Goal: Task Accomplishment & Management: Manage account settings

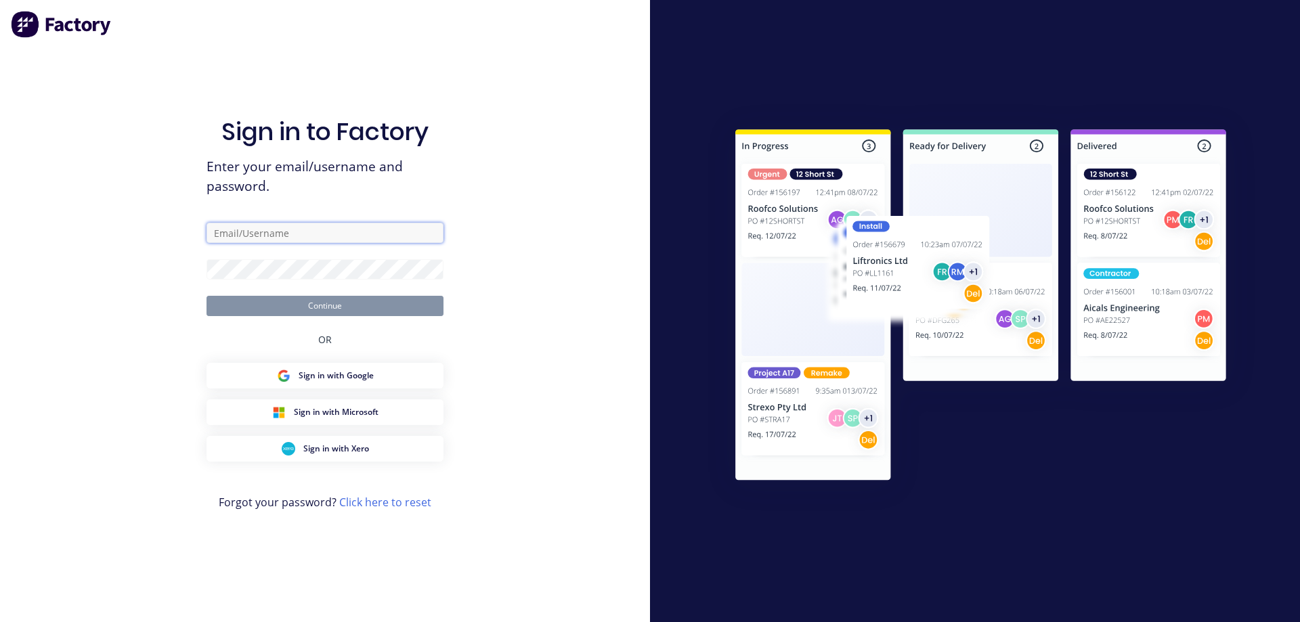
type input "syawash@steelscene.com.au"
click at [385, 311] on button "Continue" at bounding box center [325, 306] width 237 height 20
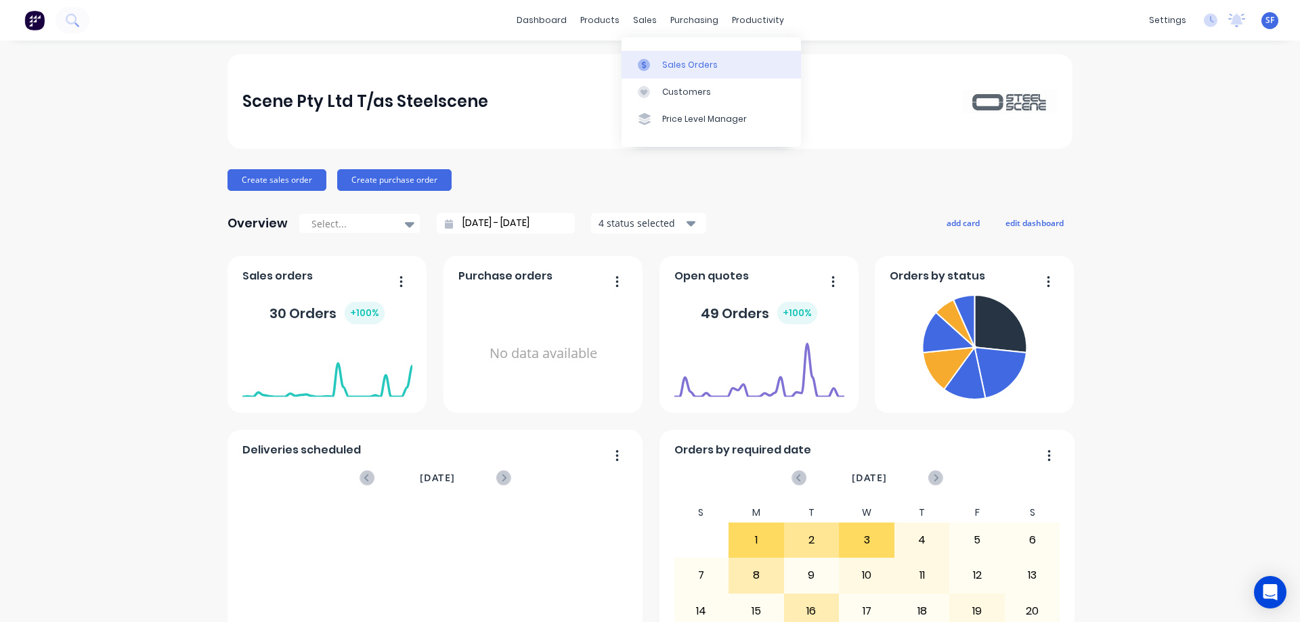
click at [667, 62] on div "Sales Orders" at bounding box center [690, 65] width 56 height 12
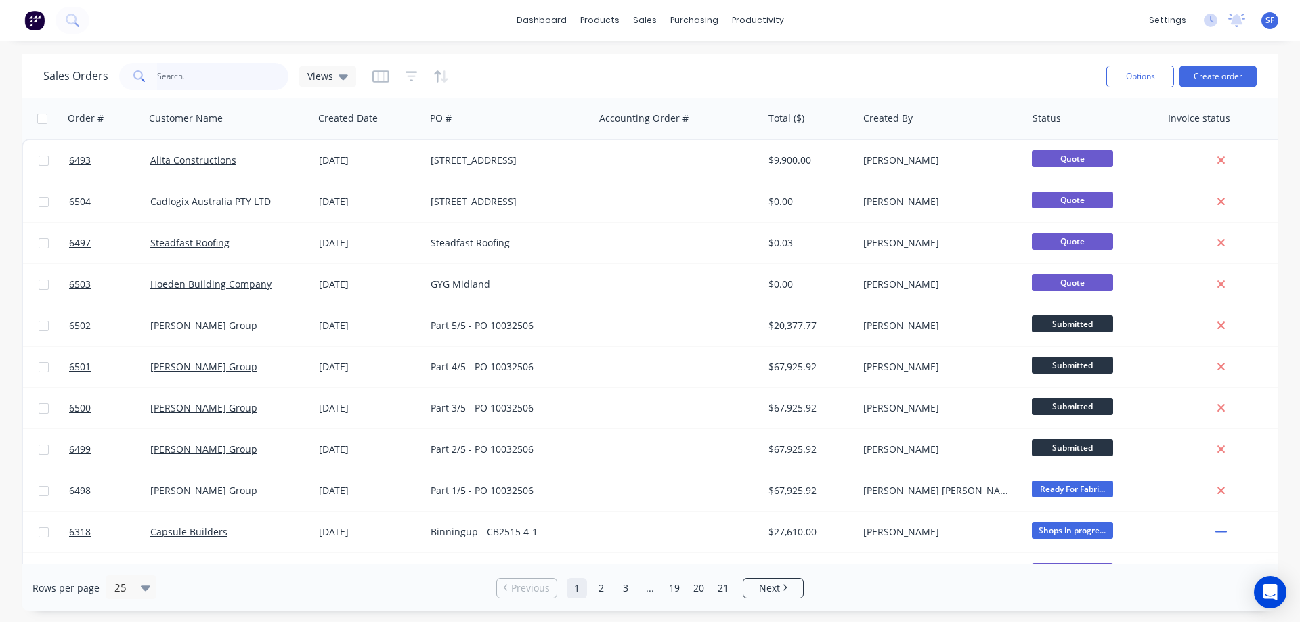
click at [213, 75] on input "text" at bounding box center [223, 76] width 132 height 27
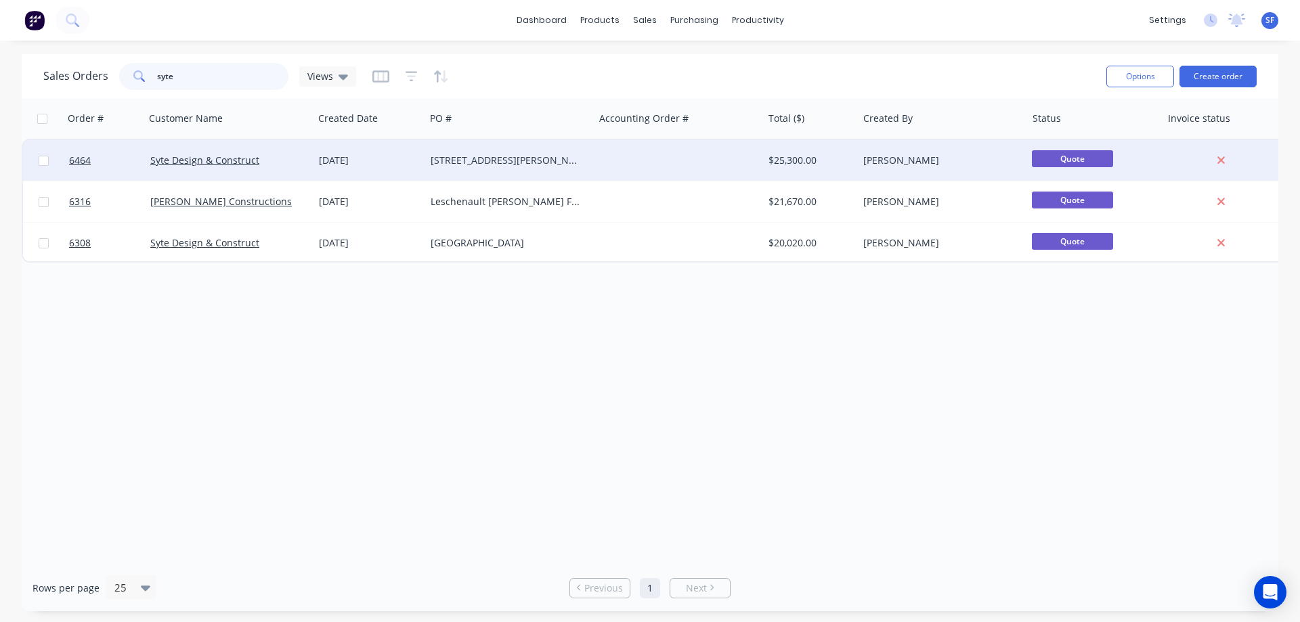
type input "syte"
click at [207, 169] on div "Syte Design & Construct" at bounding box center [229, 160] width 169 height 41
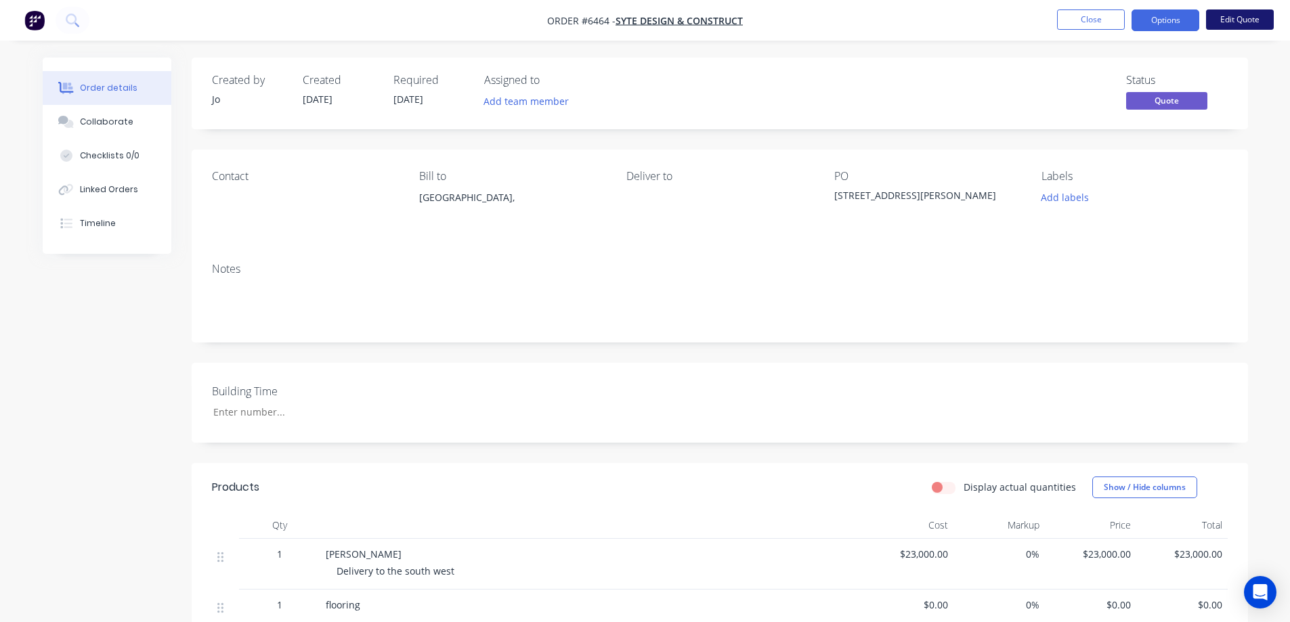
click at [1234, 20] on button "Edit Quote" at bounding box center [1240, 19] width 68 height 20
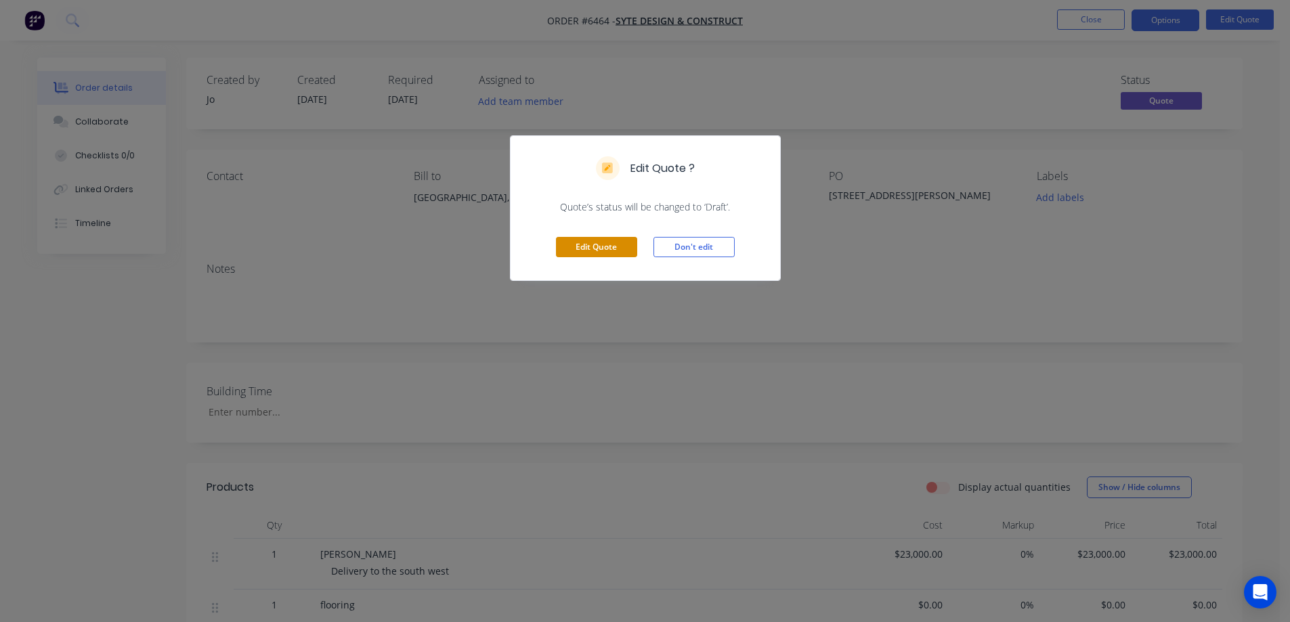
click at [610, 247] on button "Edit Quote" at bounding box center [596, 247] width 81 height 20
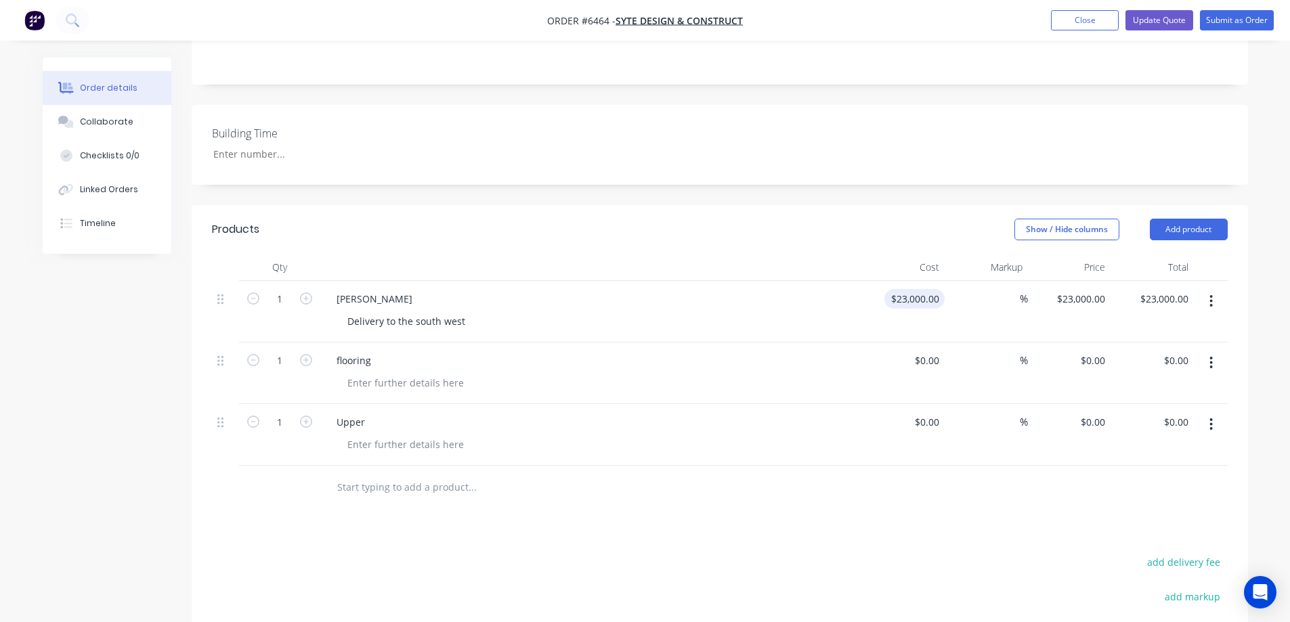
scroll to position [271, 0]
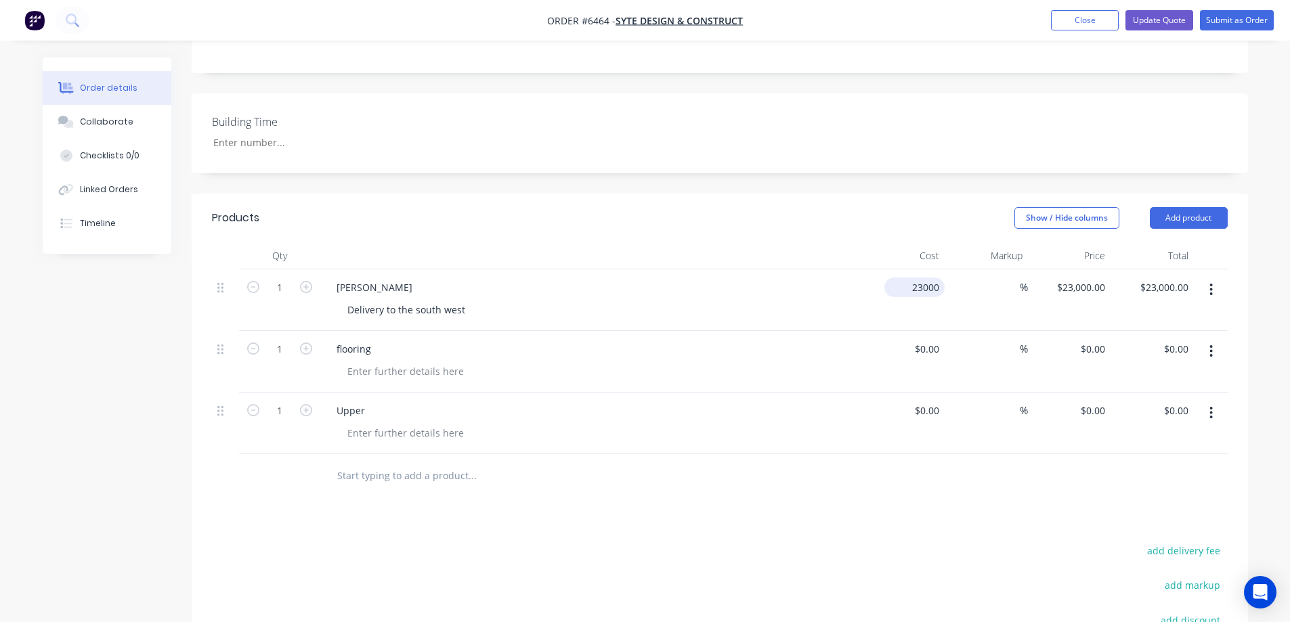
click at [918, 292] on input "23000" at bounding box center [917, 288] width 55 height 20
type input "$24,800.00"
click at [928, 349] on div "0 $0.00" at bounding box center [926, 349] width 37 height 20
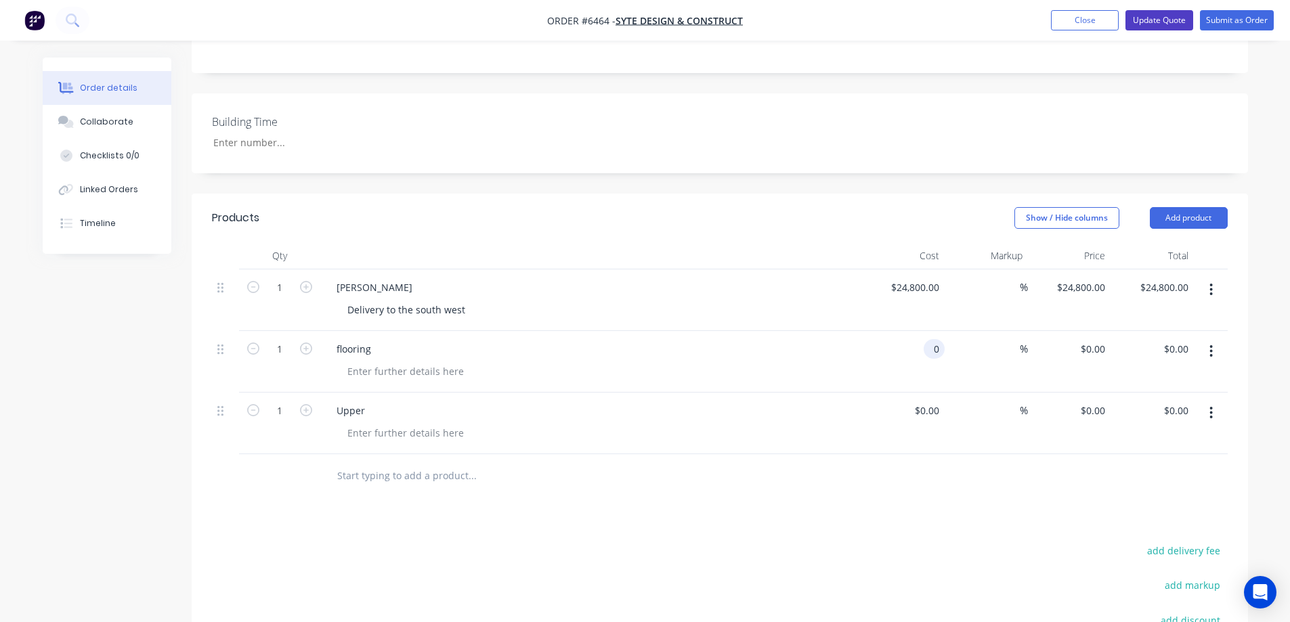
type input "$0.00"
click at [1168, 22] on button "Update Quote" at bounding box center [1160, 20] width 68 height 20
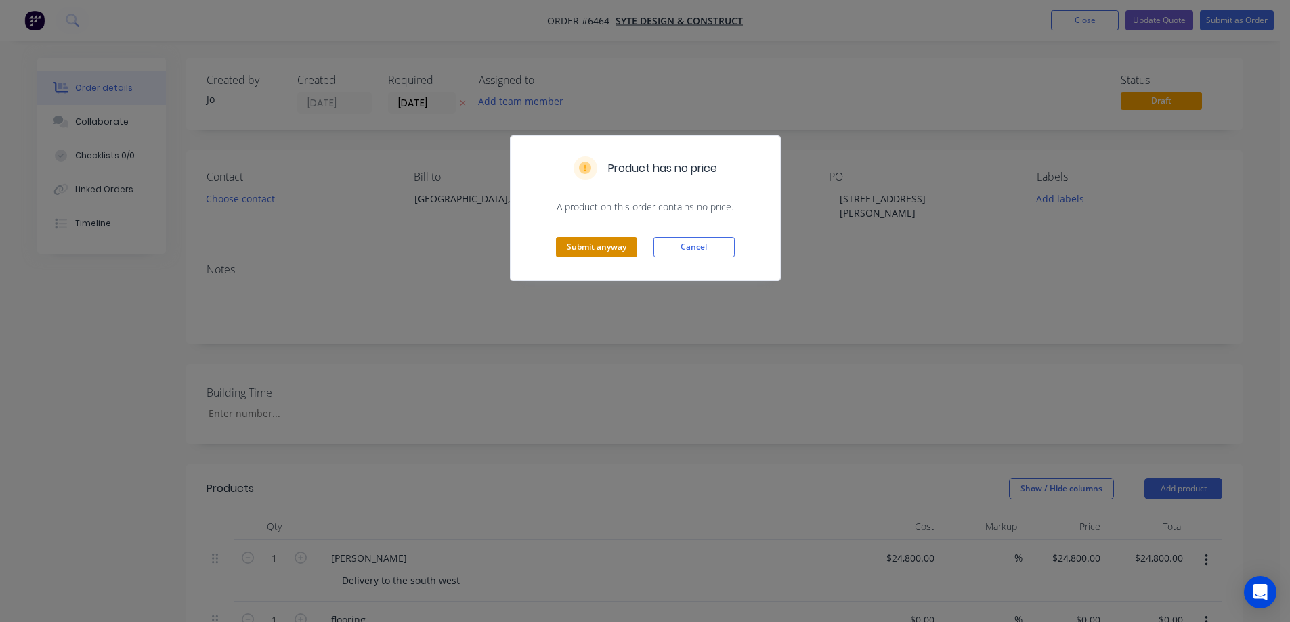
click at [622, 253] on button "Submit anyway" at bounding box center [596, 247] width 81 height 20
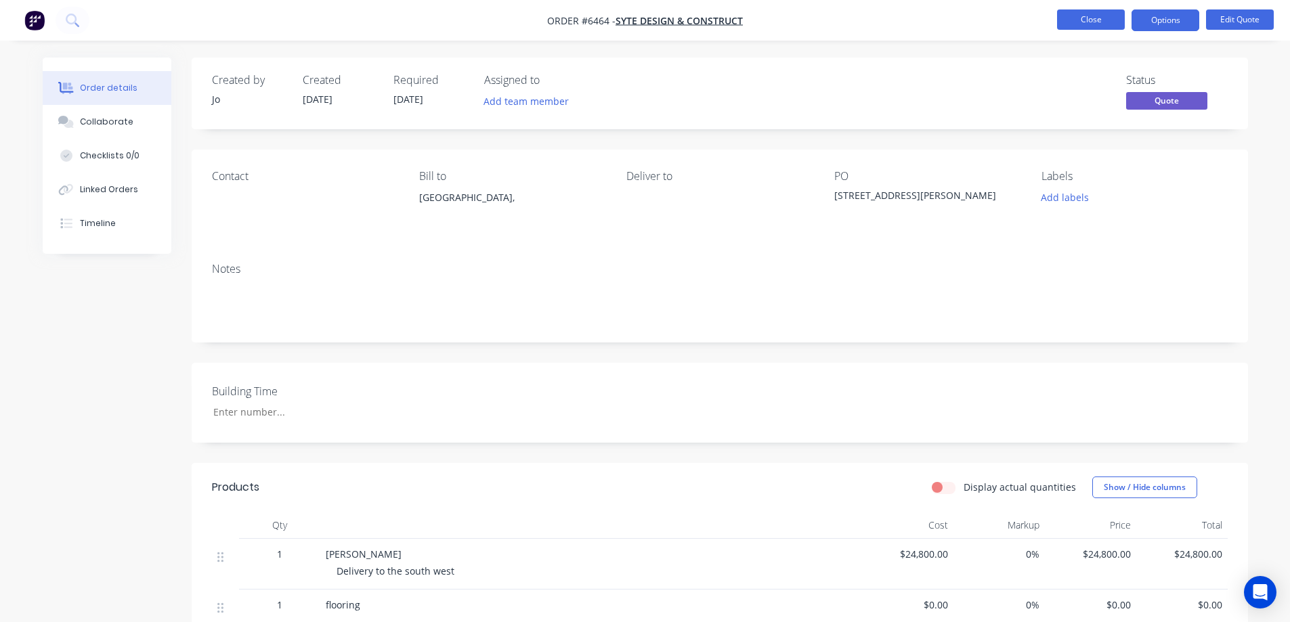
click at [1100, 22] on button "Close" at bounding box center [1091, 19] width 68 height 20
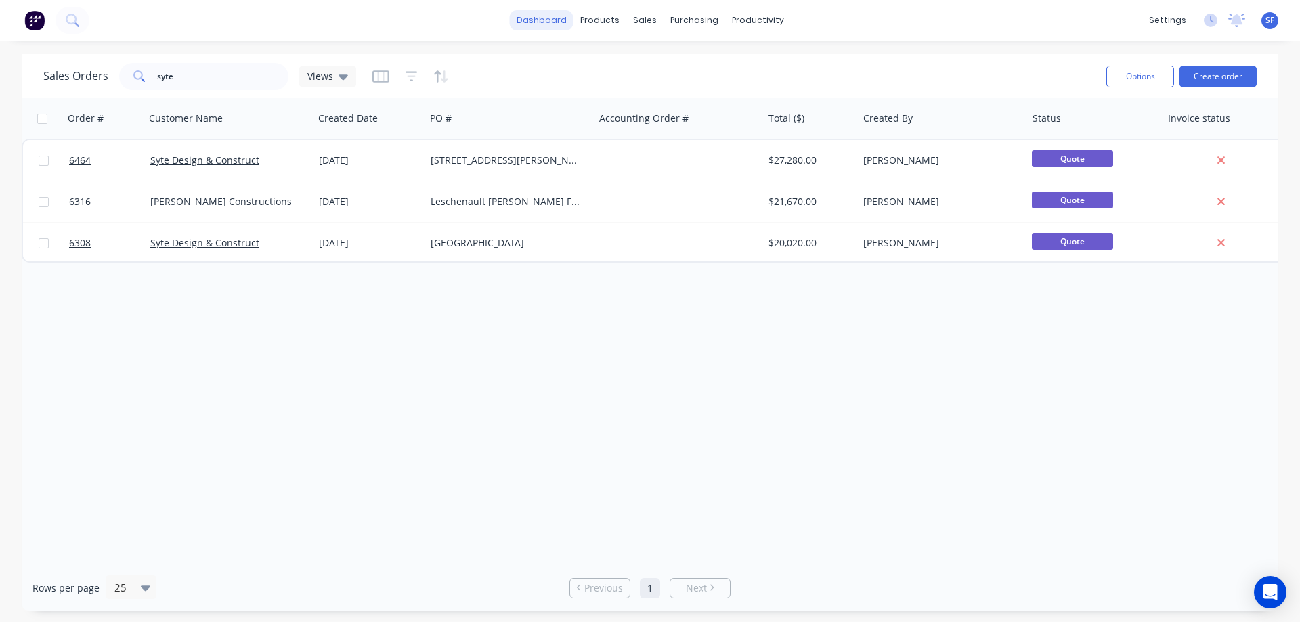
click at [561, 22] on link "dashboard" at bounding box center [542, 20] width 64 height 20
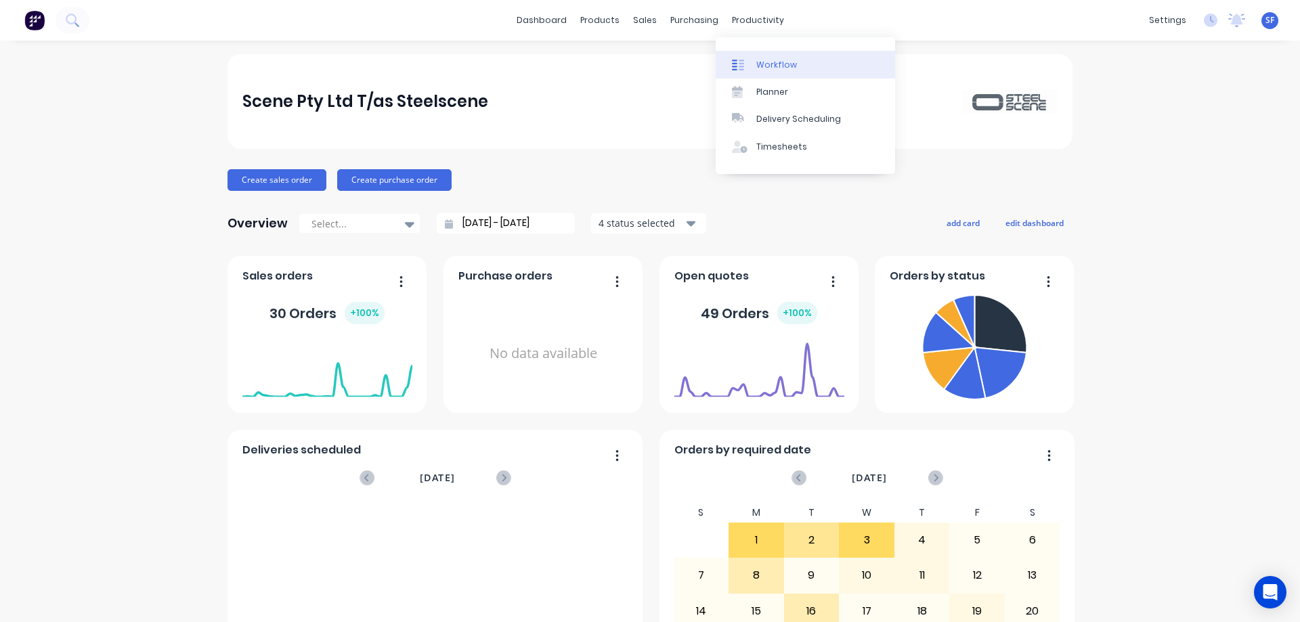
click at [776, 58] on link "Workflow" at bounding box center [805, 64] width 179 height 27
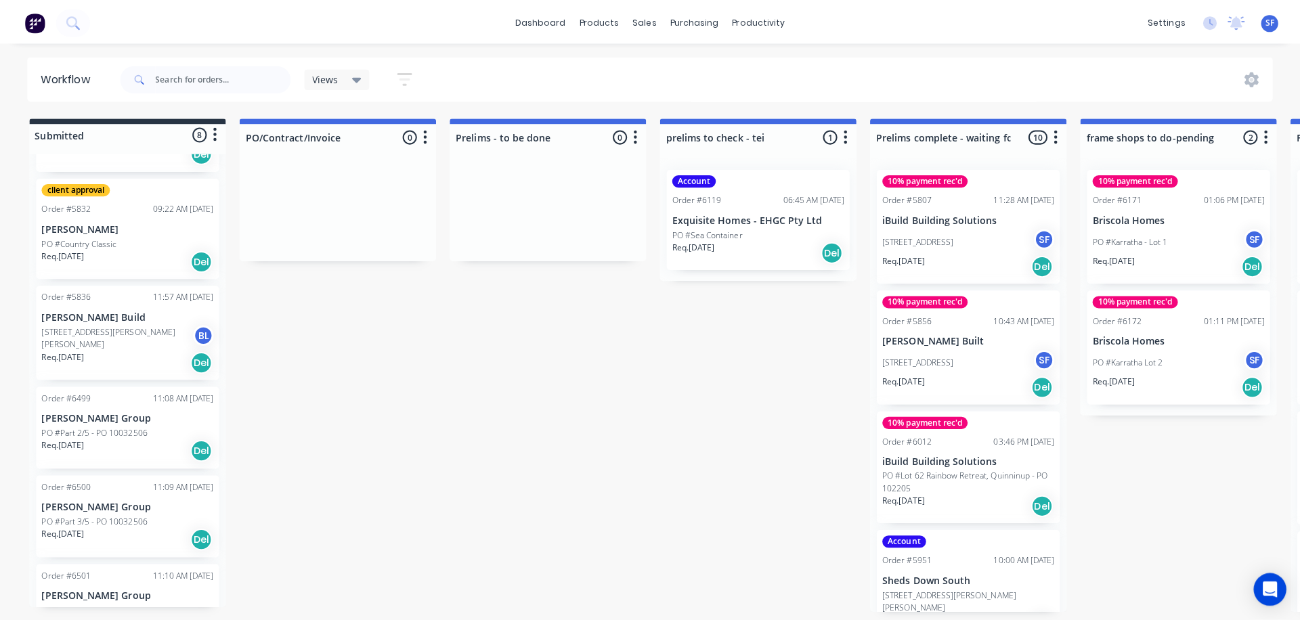
scroll to position [203, 0]
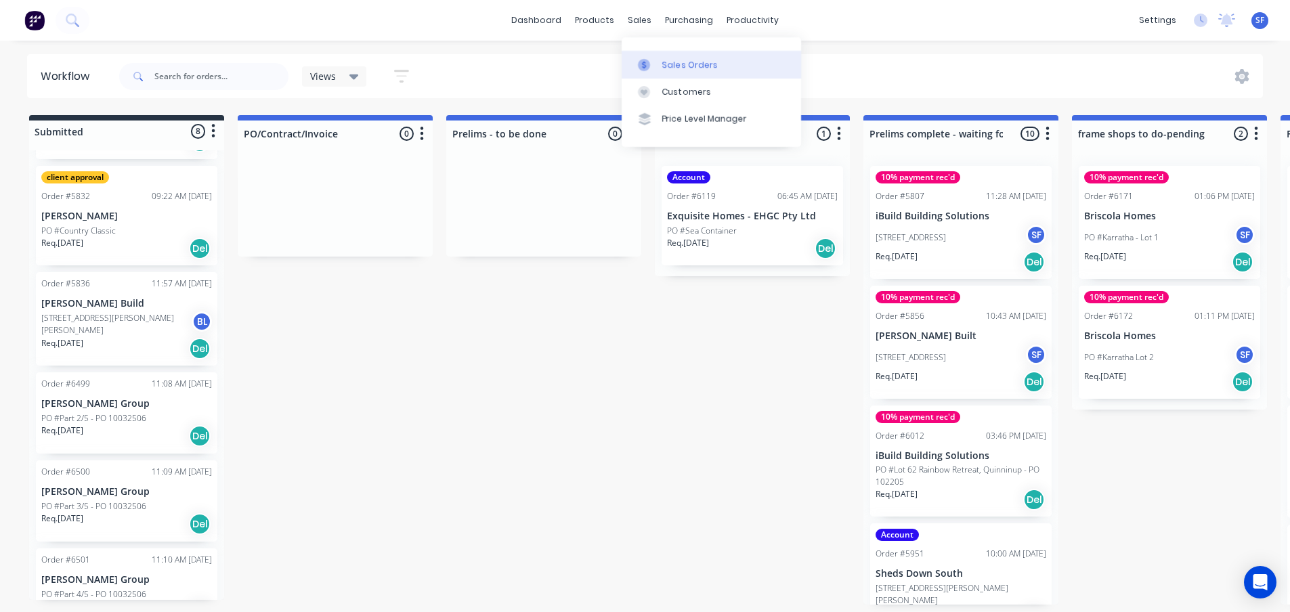
click at [666, 60] on div "Sales Orders" at bounding box center [690, 65] width 56 height 12
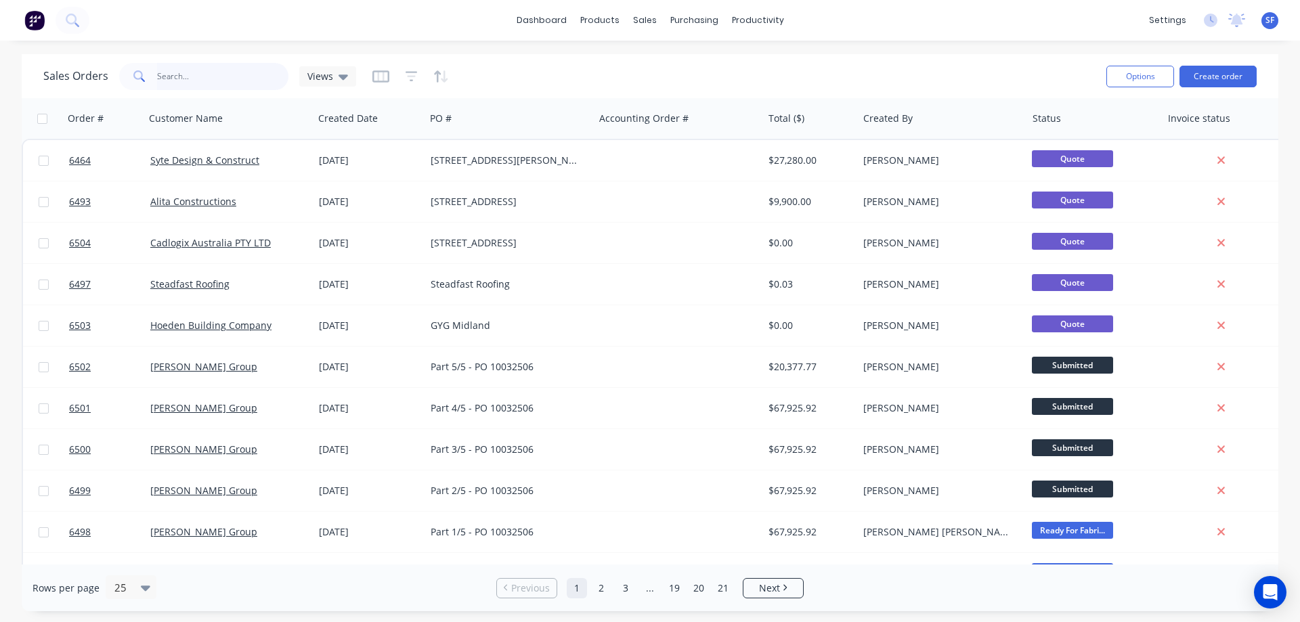
click at [222, 76] on input "text" at bounding box center [223, 76] width 132 height 27
type input "syte"
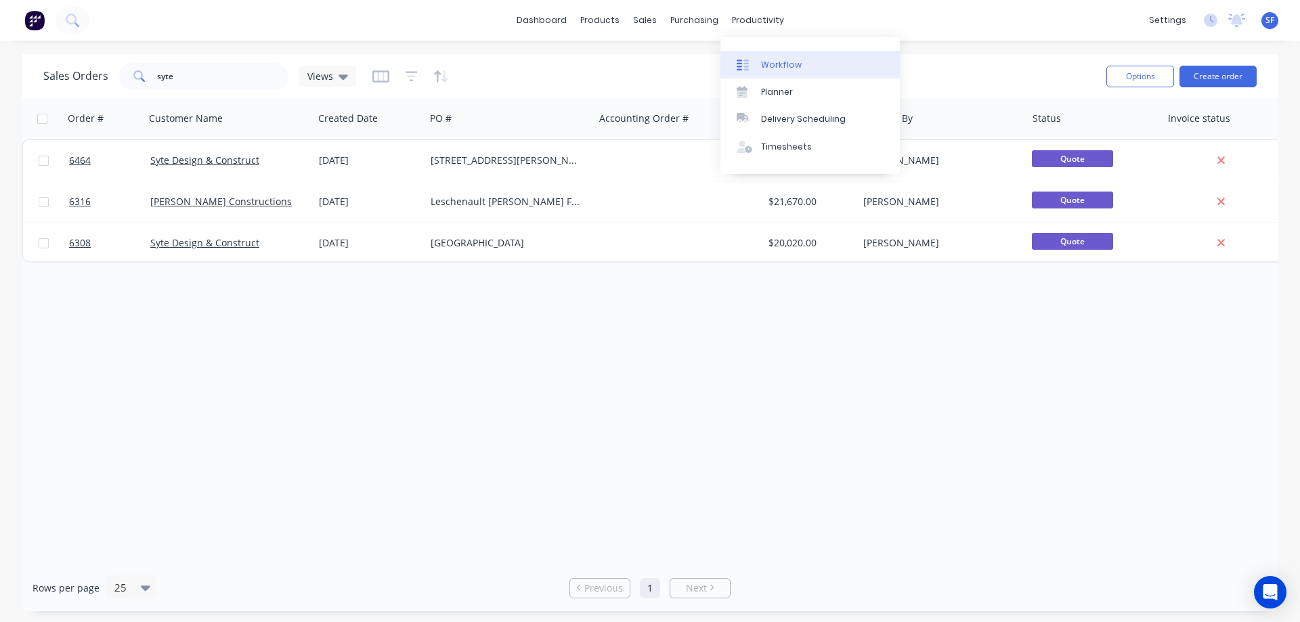
click at [763, 62] on div "Workflow" at bounding box center [781, 65] width 41 height 12
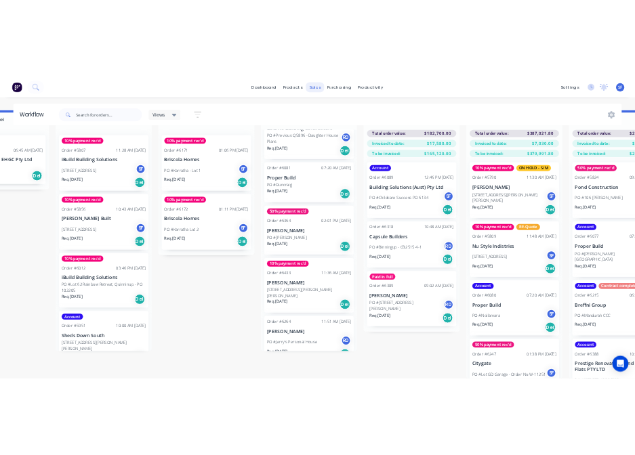
scroll to position [58, 0]
